Goal: Navigation & Orientation: Go to known website

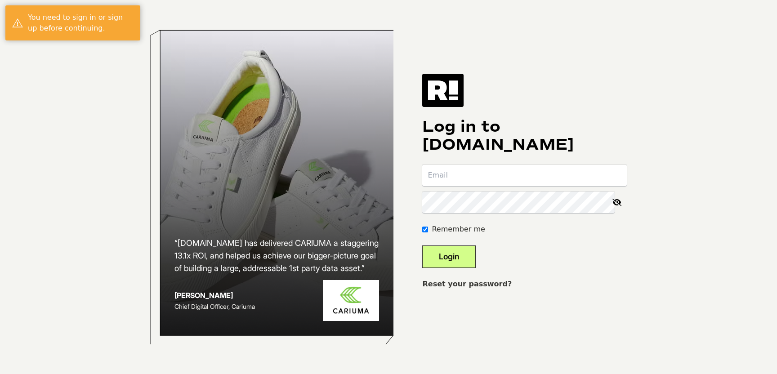
type input "[PERSON_NAME][EMAIL_ADDRESS][DOMAIN_NAME]"
click at [475, 256] on button "Login" at bounding box center [449, 257] width 54 height 22
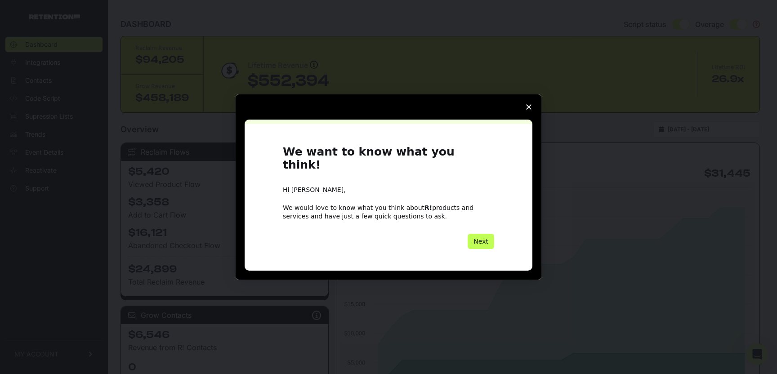
click at [485, 235] on button "Next" at bounding box center [481, 241] width 27 height 15
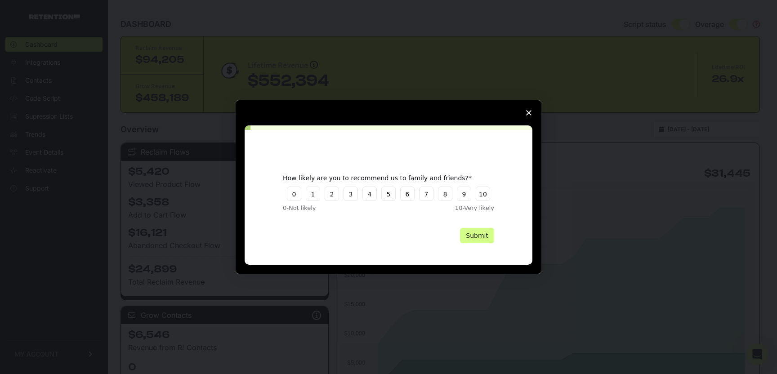
click at [528, 114] on icon "Close survey" at bounding box center [528, 112] width 5 height 5
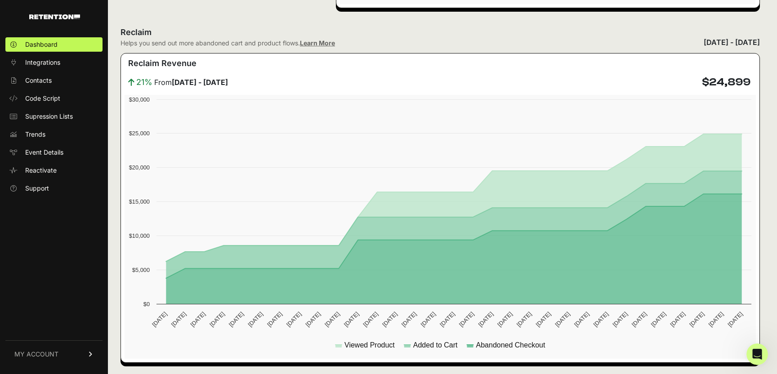
scroll to position [443, 0]
